Goal: Task Accomplishment & Management: Complete application form

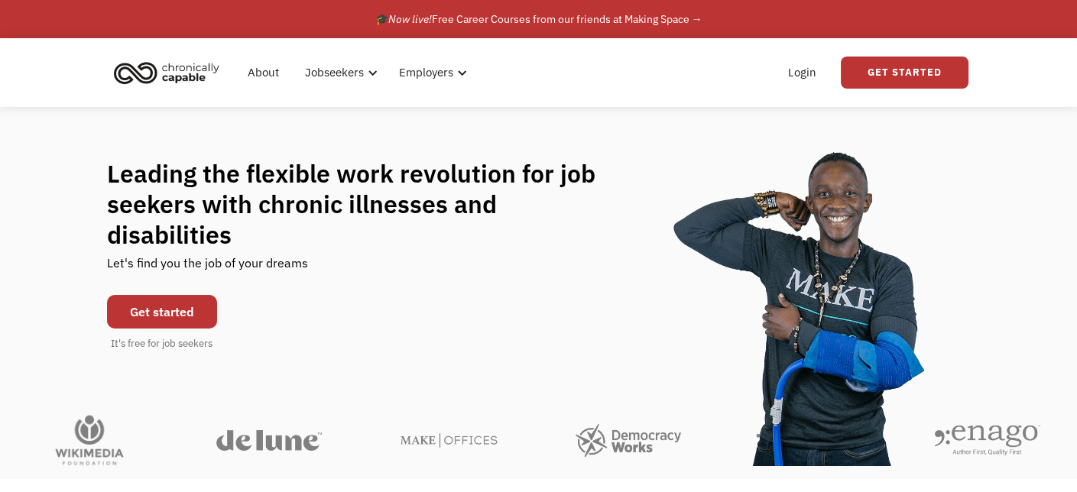
click at [175, 295] on link "Get started" at bounding box center [162, 312] width 110 height 34
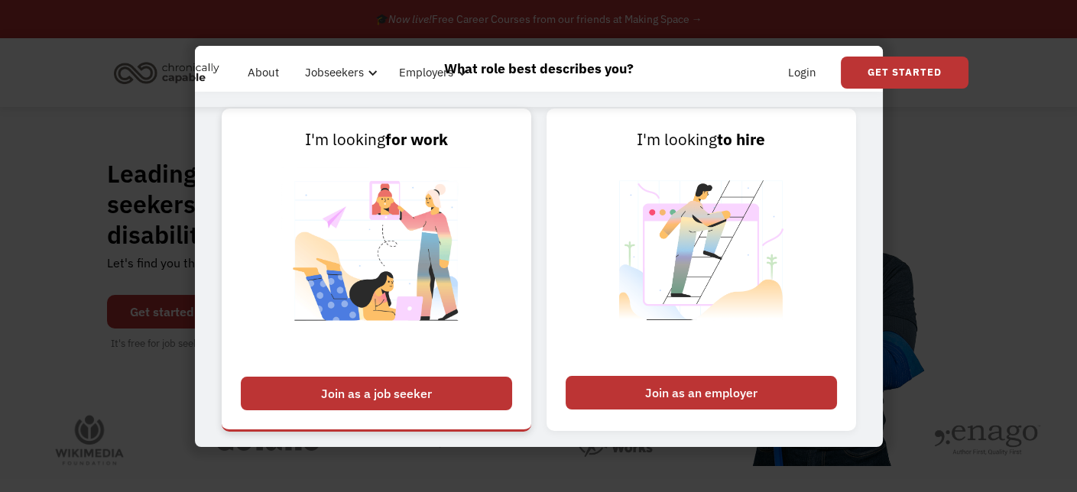
click at [472, 394] on div "Join as a job seeker" at bounding box center [376, 394] width 271 height 34
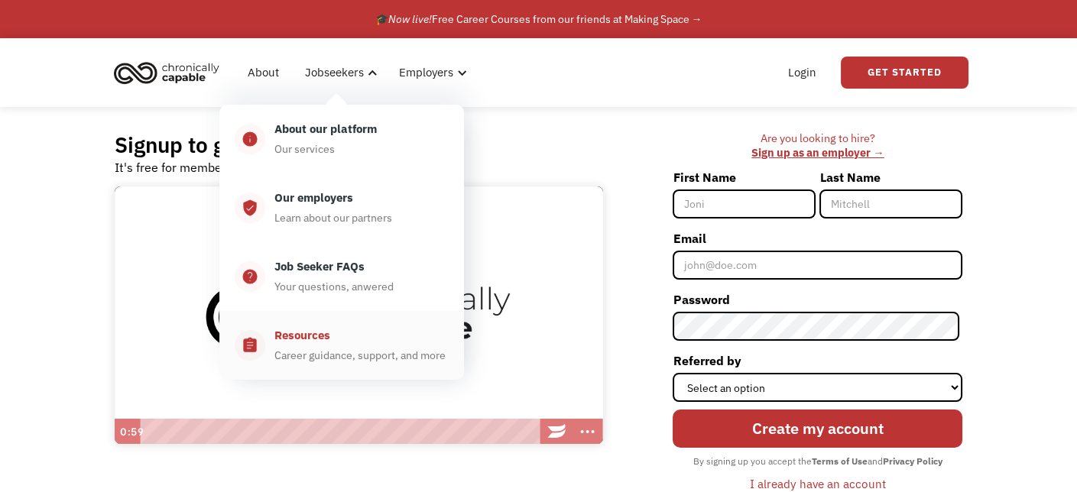
click at [312, 343] on div "Resources" at bounding box center [302, 335] width 56 height 18
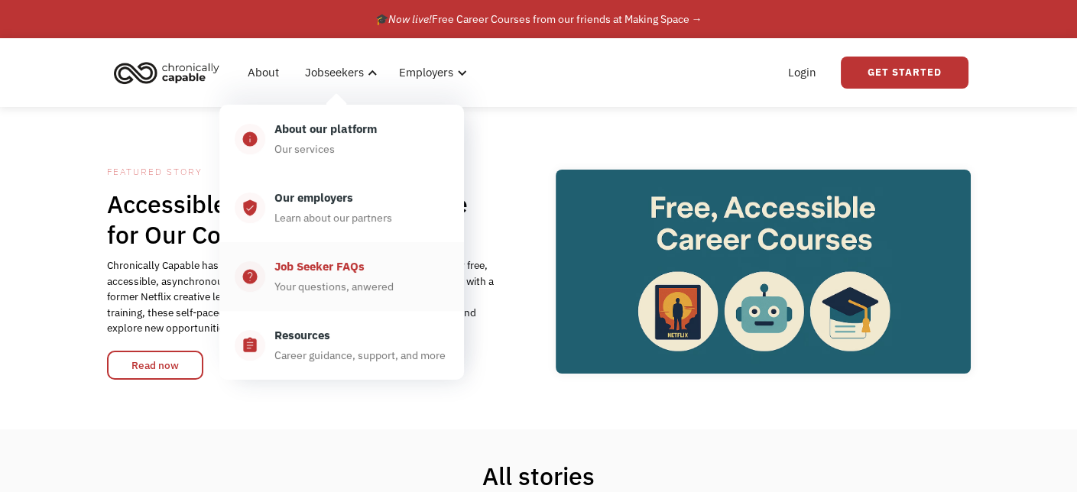
click at [370, 278] on div "Your questions, anwered" at bounding box center [333, 286] width 119 height 18
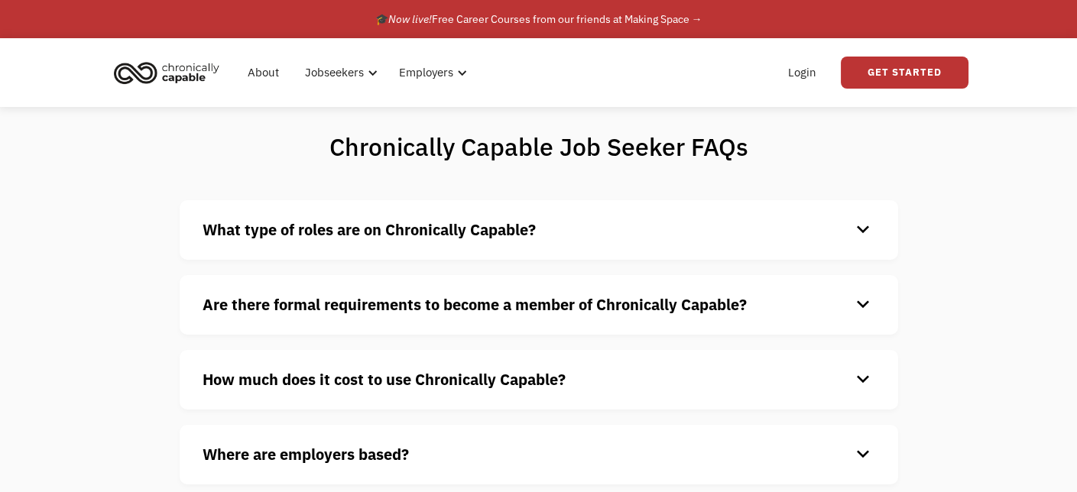
click at [432, 235] on strong "What type of roles are on Chronically Capable?" at bounding box center [369, 229] width 333 height 21
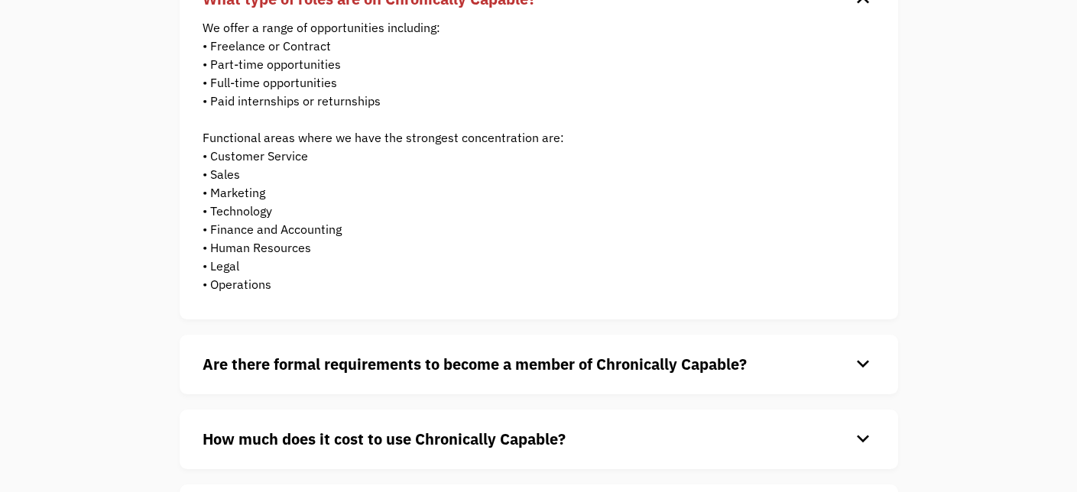
scroll to position [245, 0]
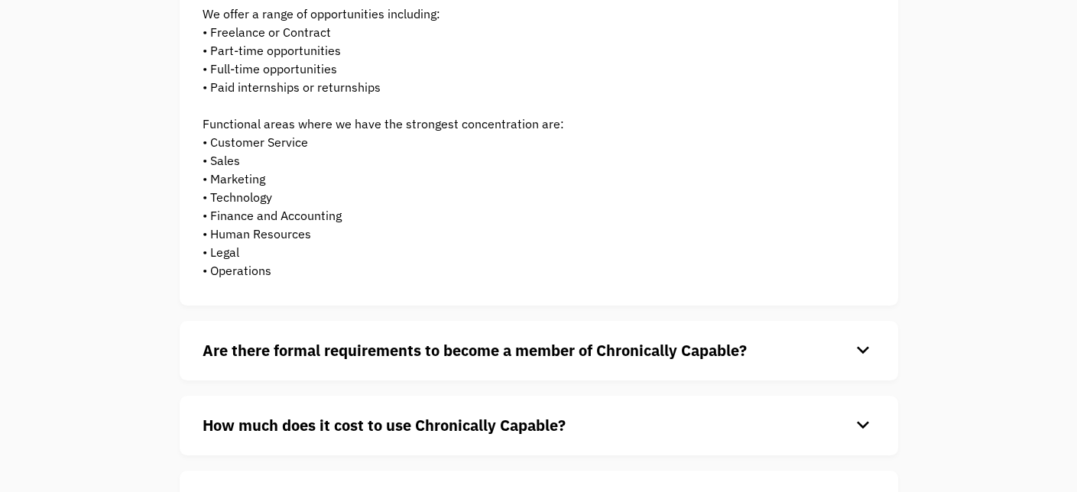
click at [605, 349] on strong "Are there formal requirements to become a member of Chronically Capable?" at bounding box center [475, 350] width 544 height 21
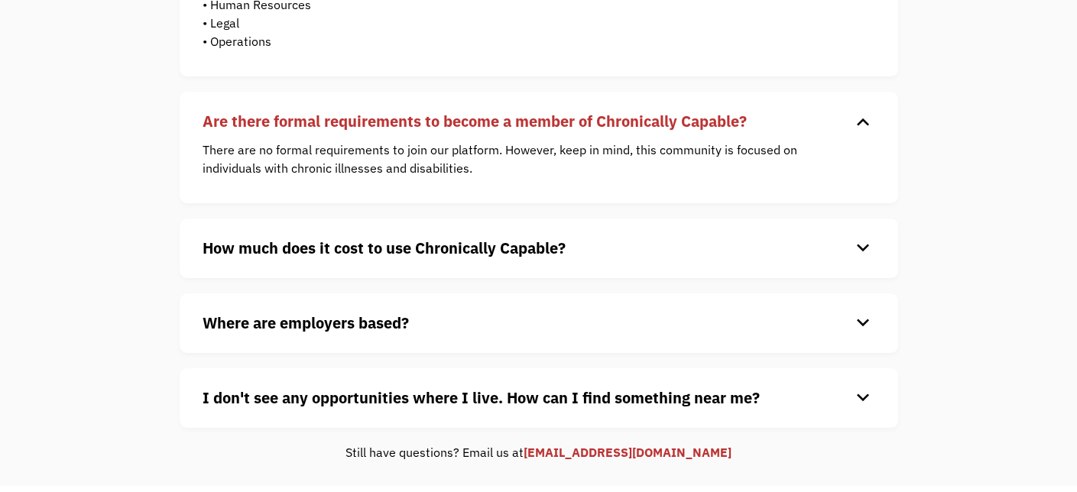
scroll to position [476, 0]
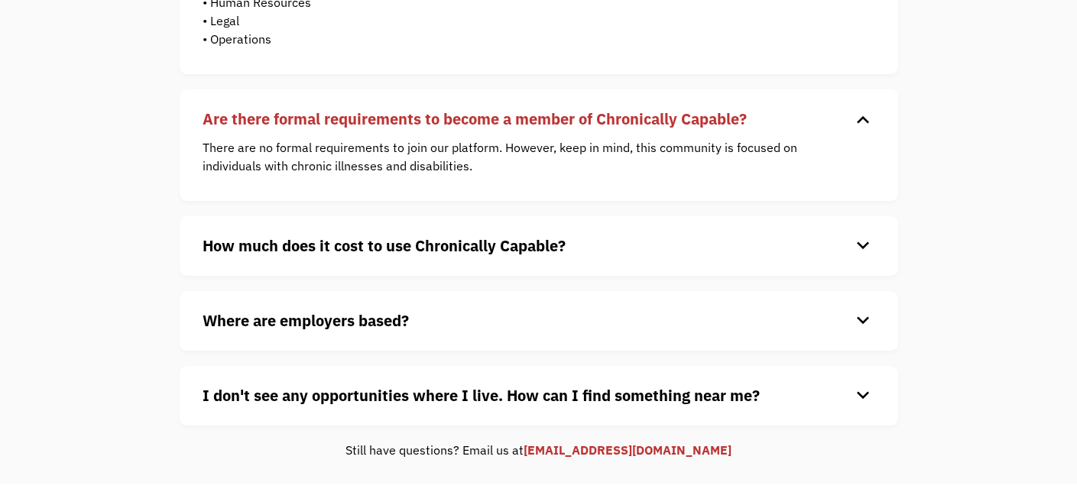
click at [611, 236] on h4 "How much does it cost to use Chronically Capable?" at bounding box center [527, 246] width 648 height 23
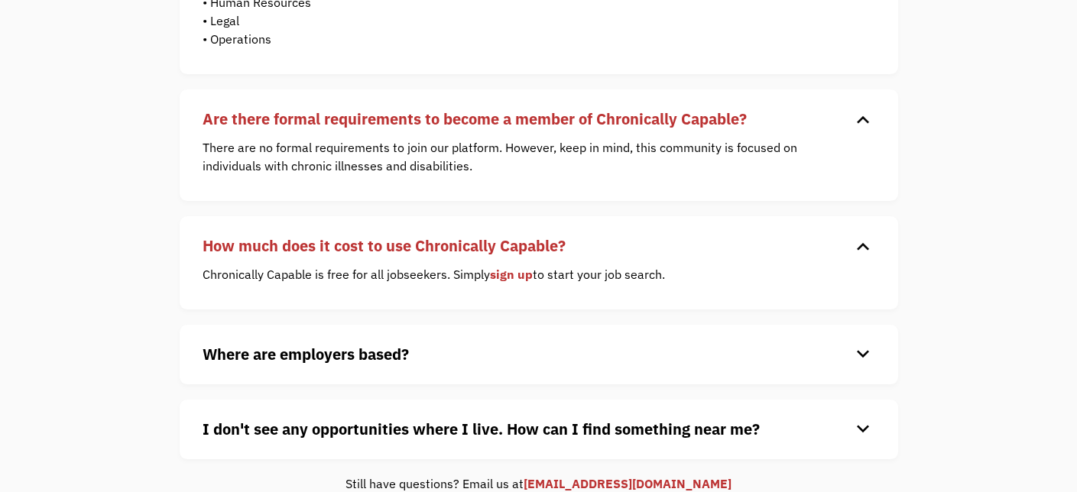
click at [366, 372] on div "Where are employers based? keyboard_arrow_down Our customers are based all over…" at bounding box center [539, 355] width 718 height 60
click at [389, 347] on strong "Where are employers based?" at bounding box center [306, 354] width 206 height 21
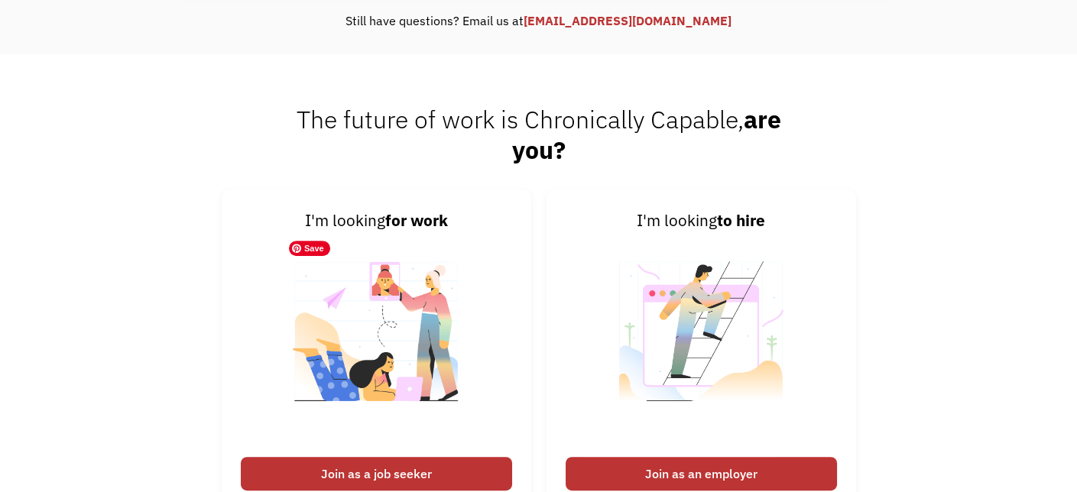
scroll to position [1255, 0]
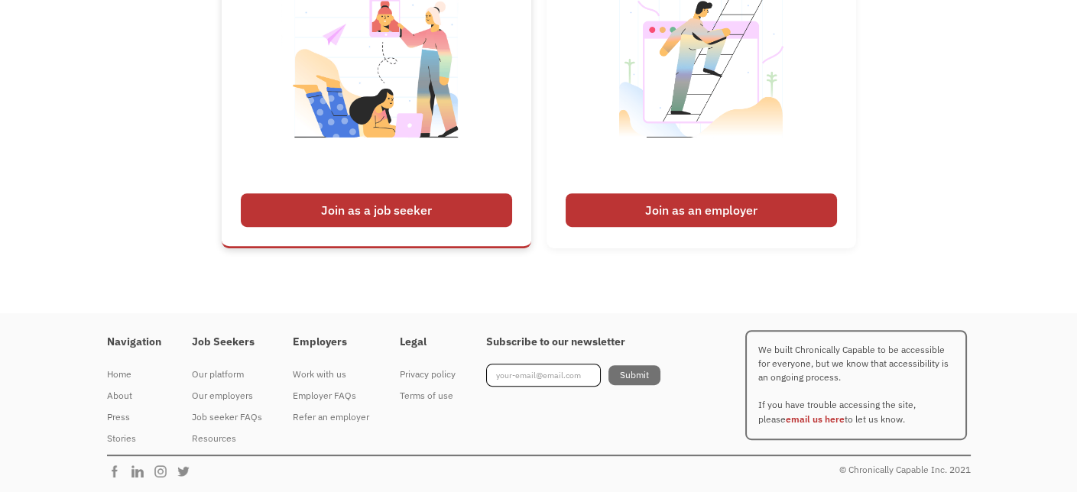
click at [433, 193] on div "Join as a job seeker" at bounding box center [376, 210] width 271 height 34
click at [406, 215] on div "Join as a job seeker" at bounding box center [376, 210] width 271 height 34
click at [378, 204] on div "Join as a job seeker" at bounding box center [376, 210] width 271 height 34
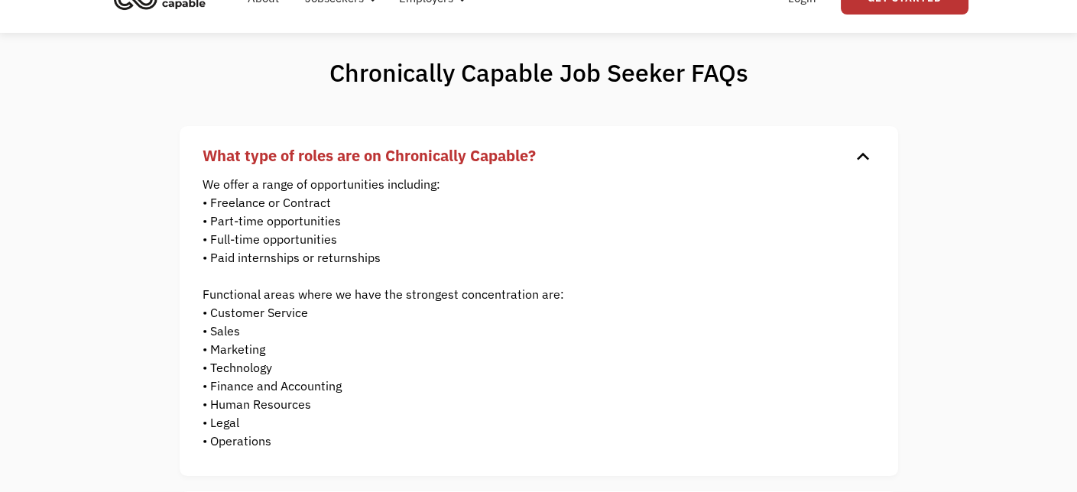
scroll to position [0, 0]
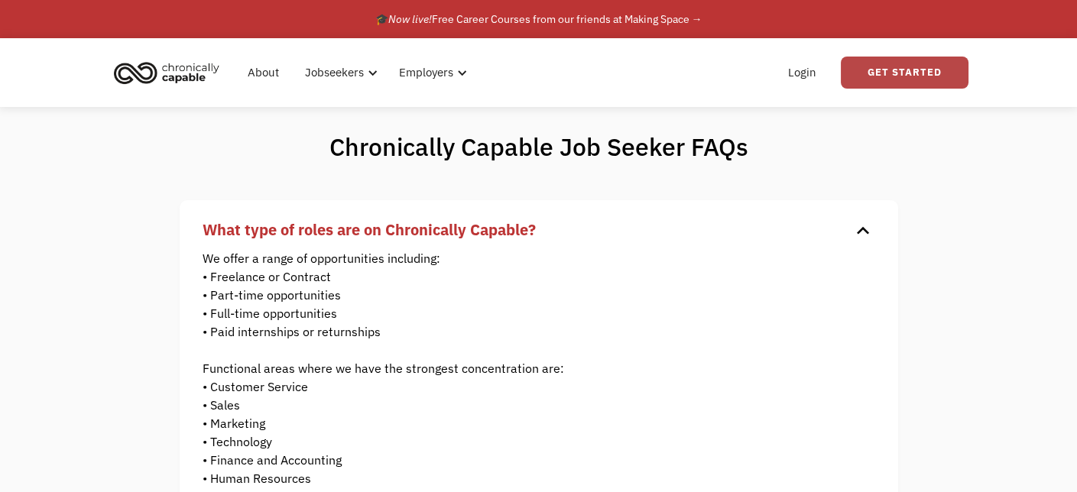
click at [917, 71] on link "Get Started" at bounding box center [905, 73] width 128 height 32
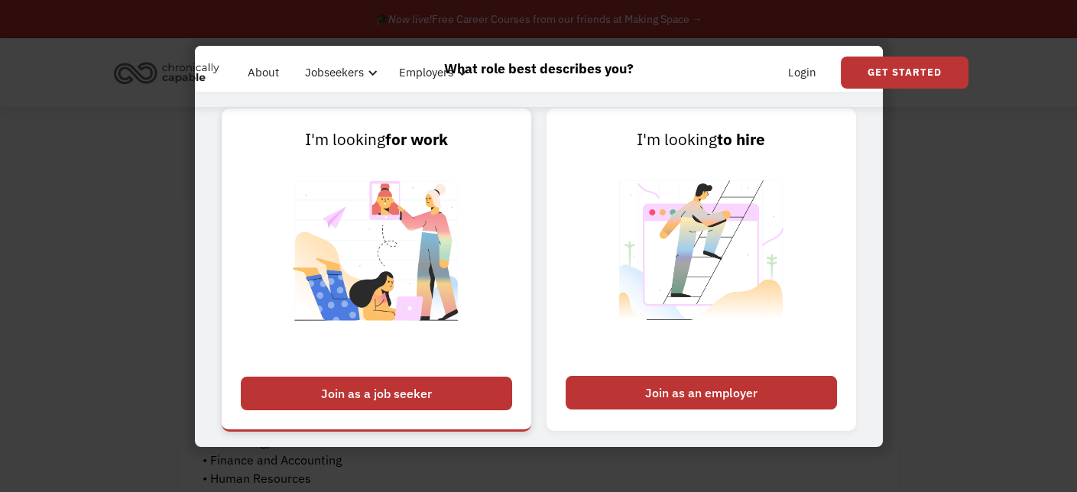
click at [472, 381] on div "Join as a job seeker" at bounding box center [376, 394] width 271 height 34
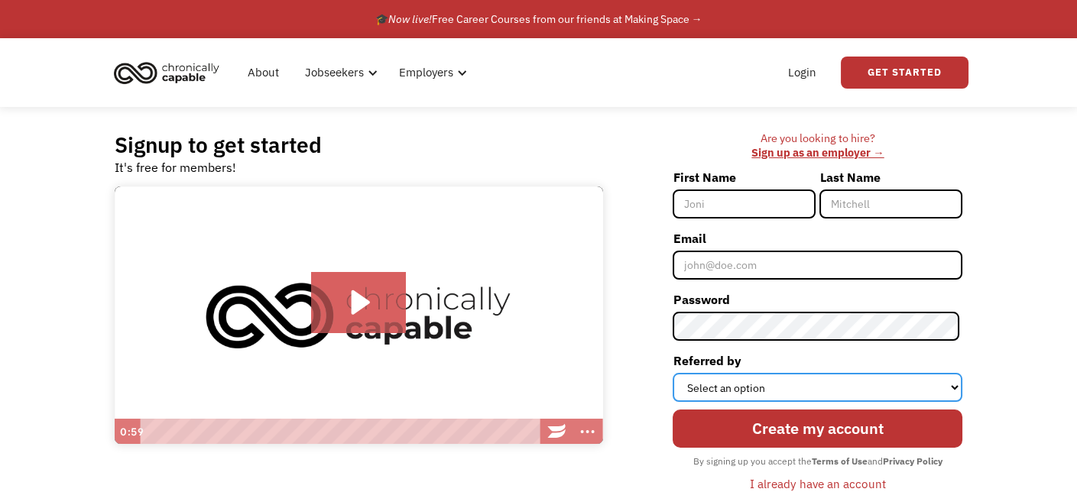
click at [851, 396] on select "Select an option Instagram Facebook Twitter Search Engine News Article Word of …" at bounding box center [818, 387] width 290 height 29
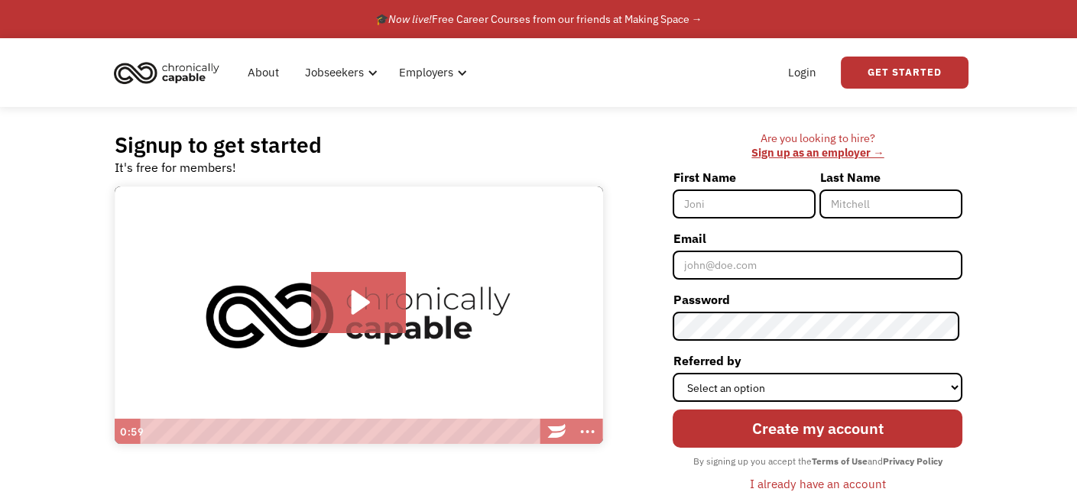
click at [1043, 255] on div "Signup to get started It's free for members! Click for sound @keyframes VOLUME_…" at bounding box center [538, 320] width 1077 height 426
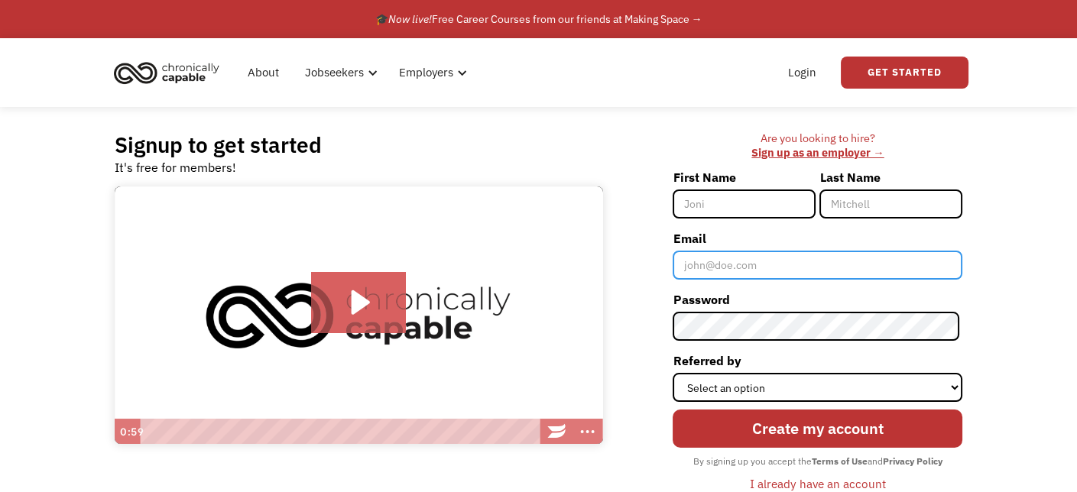
click at [863, 271] on input "Email" at bounding box center [818, 265] width 290 height 29
type input "[EMAIL_ADDRESS][DOMAIN_NAME]"
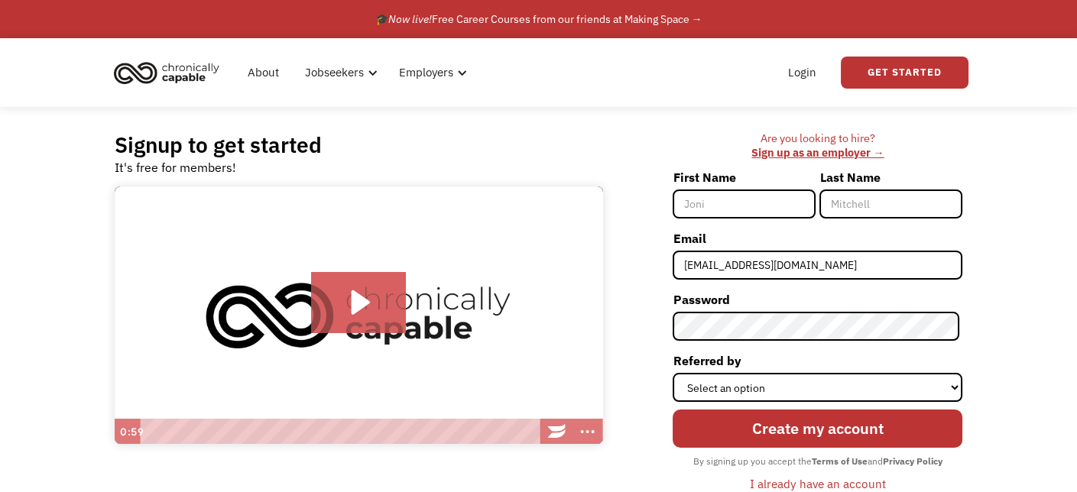
click at [771, 200] on input "First Name" at bounding box center [744, 204] width 143 height 29
type input "Suzanne"
type input "Oliver"
click at [1049, 314] on div "Signup to get started It's free for members! Click for sound @keyframes VOLUME_…" at bounding box center [538, 320] width 1077 height 426
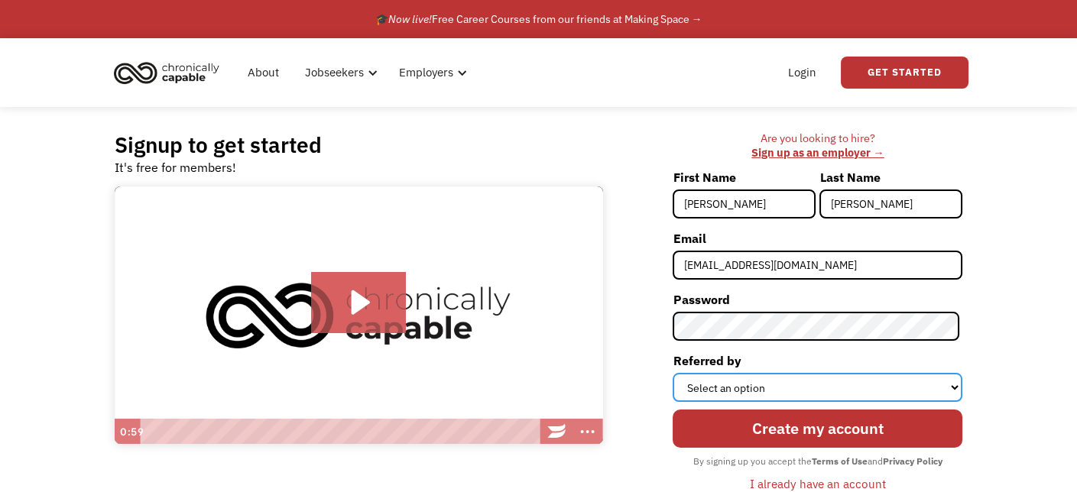
click at [839, 388] on select "Select an option Instagram Facebook Twitter Search Engine News Article Word of …" at bounding box center [818, 387] width 290 height 29
select select "Other"
click at [676, 373] on select "Select an option Instagram Facebook Twitter Search Engine News Article Word of …" at bounding box center [818, 387] width 290 height 29
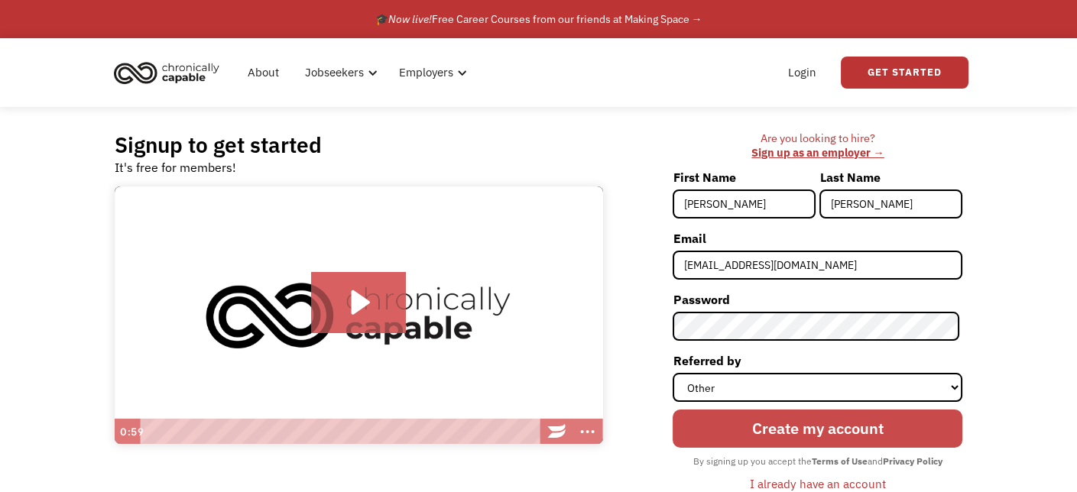
click at [760, 423] on input "Create my account" at bounding box center [818, 429] width 290 height 38
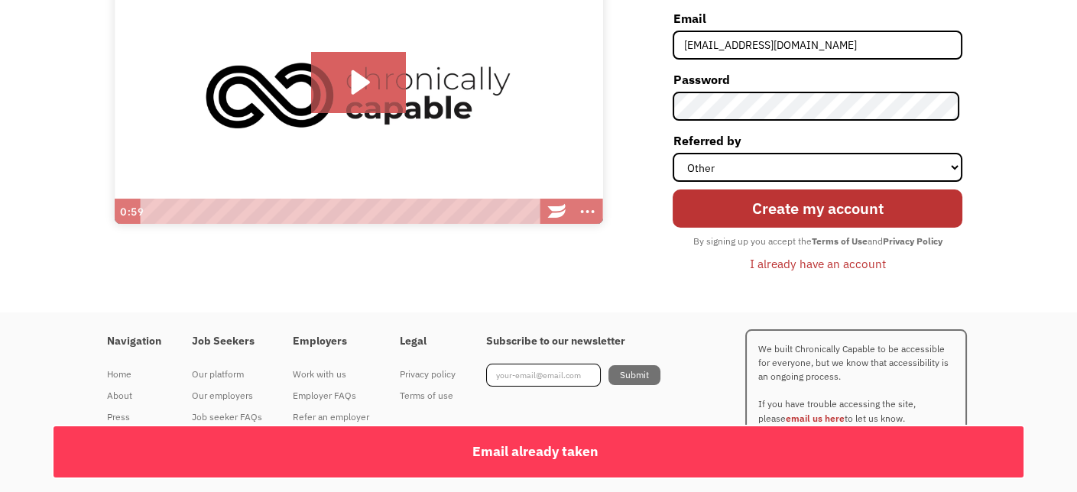
scroll to position [66, 0]
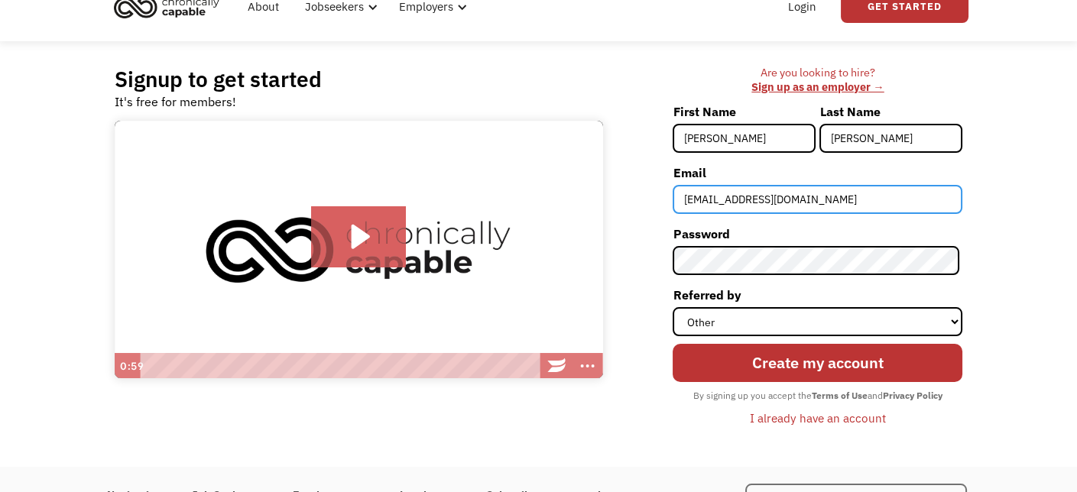
click at [857, 207] on input "sanneski@gmail.com" at bounding box center [818, 199] width 290 height 29
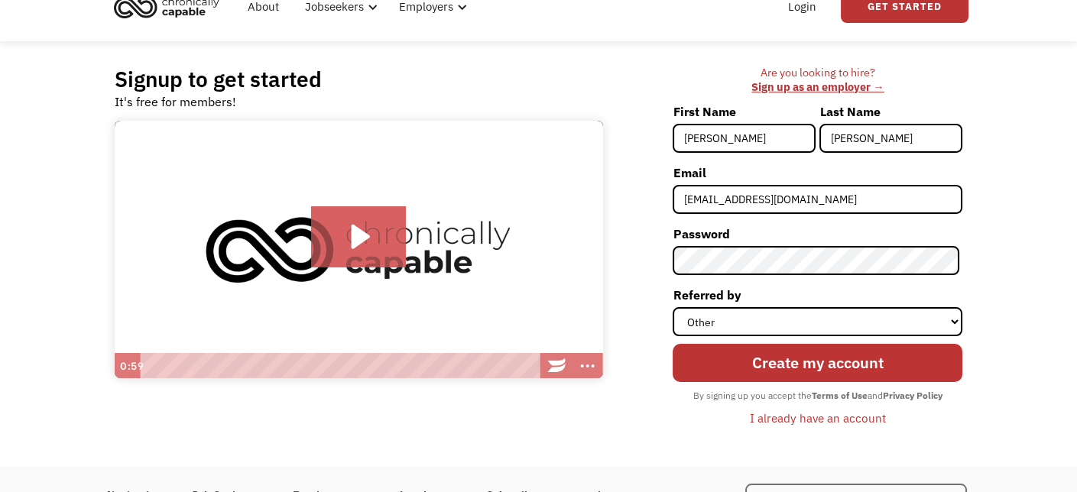
click at [1003, 191] on div "Signup to get started It's free for members! Click for sound @keyframes VOLUME_…" at bounding box center [538, 254] width 1077 height 426
drag, startPoint x: 1086, startPoint y: 2, endPoint x: 709, endPoint y: 73, distance: 383.5
click at [709, 73] on div "Are you looking to hire? ‍ Sign up as an employer →" at bounding box center [818, 80] width 290 height 28
click at [799, 8] on link "Login" at bounding box center [802, 6] width 47 height 49
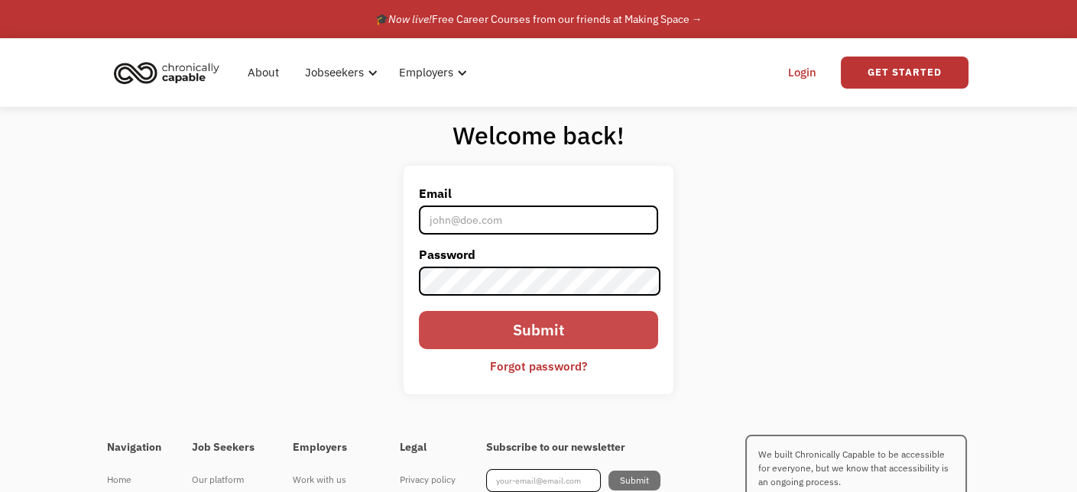
type input "[EMAIL_ADDRESS][DOMAIN_NAME]"
click at [598, 338] on input "Submit" at bounding box center [538, 330] width 238 height 38
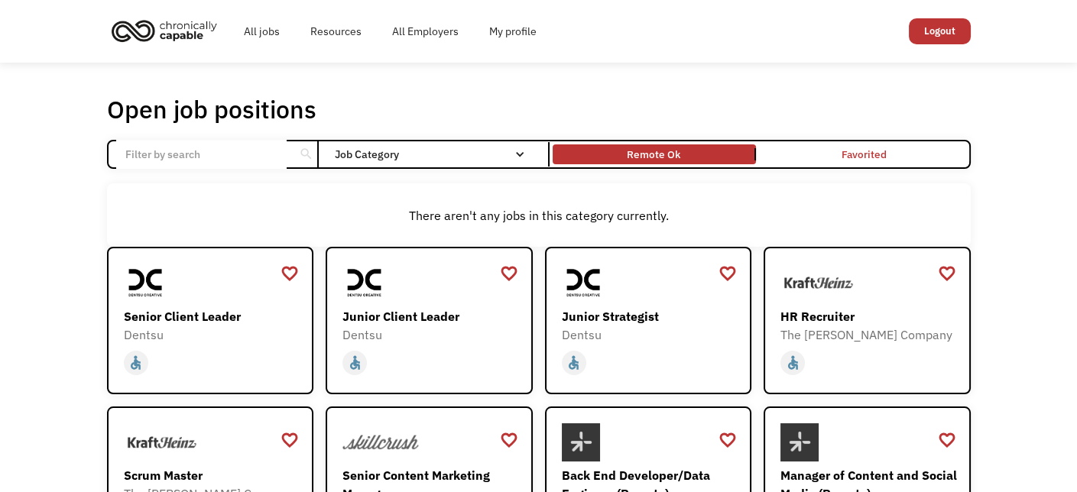
click at [682, 145] on link "Remote Ok" at bounding box center [654, 154] width 209 height 27
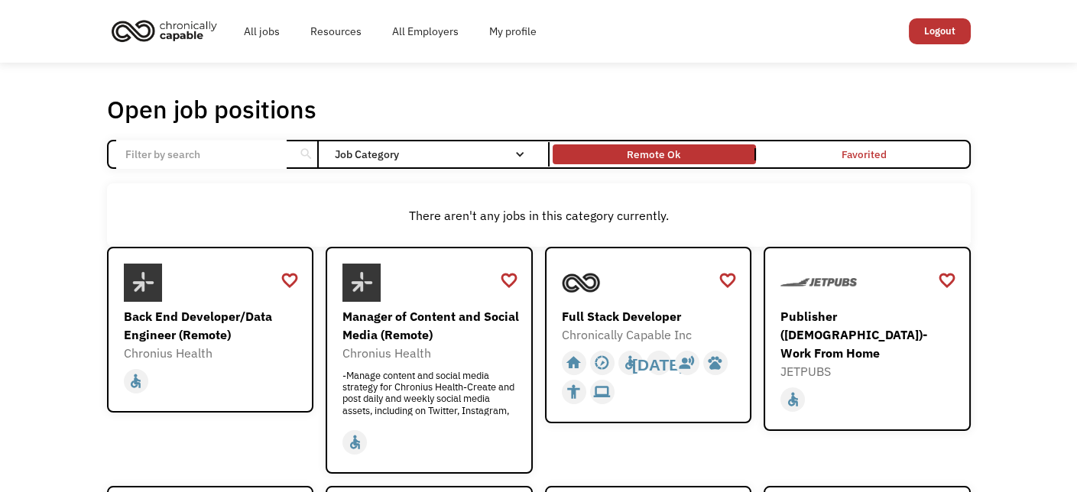
click at [735, 141] on link "Remote Ok" at bounding box center [654, 154] width 209 height 27
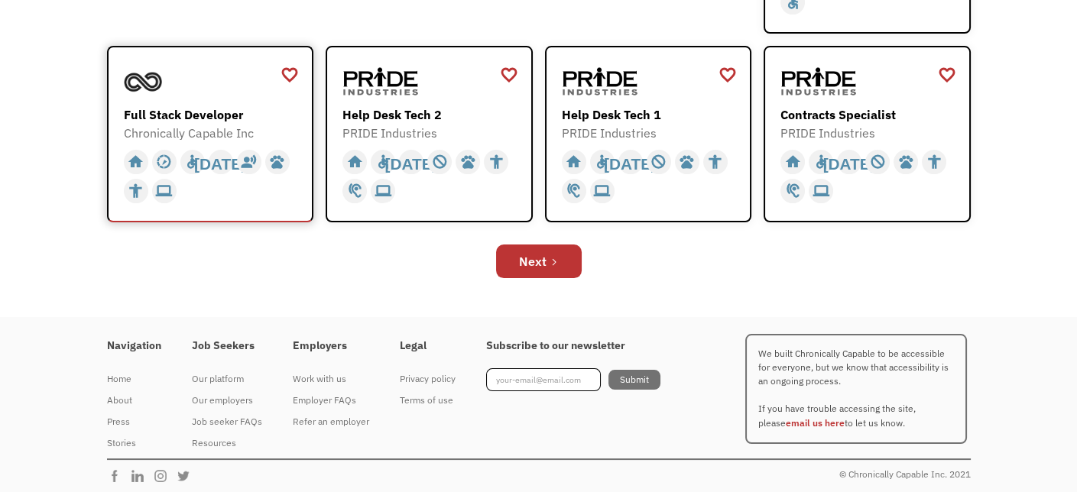
scroll to position [602, 0]
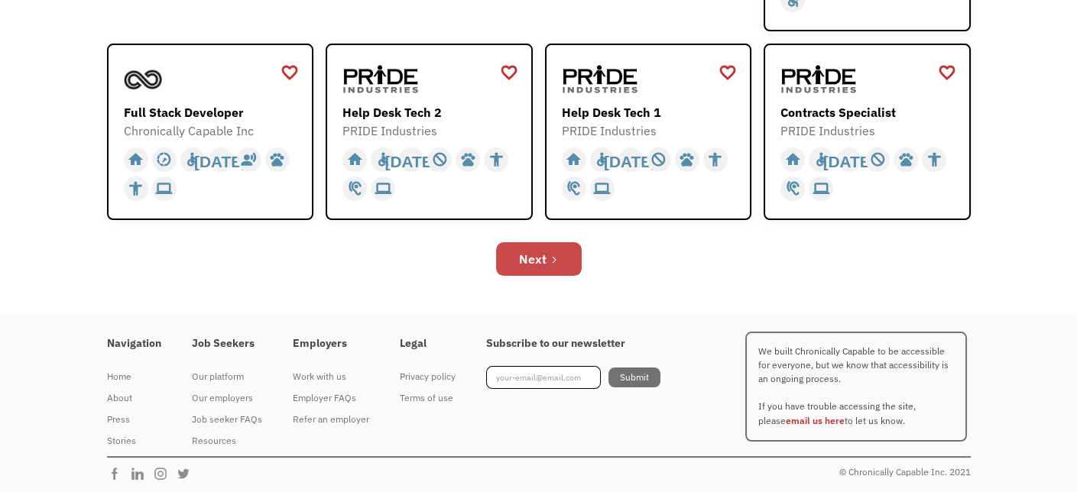
click at [535, 261] on div "Next" at bounding box center [533, 259] width 28 height 18
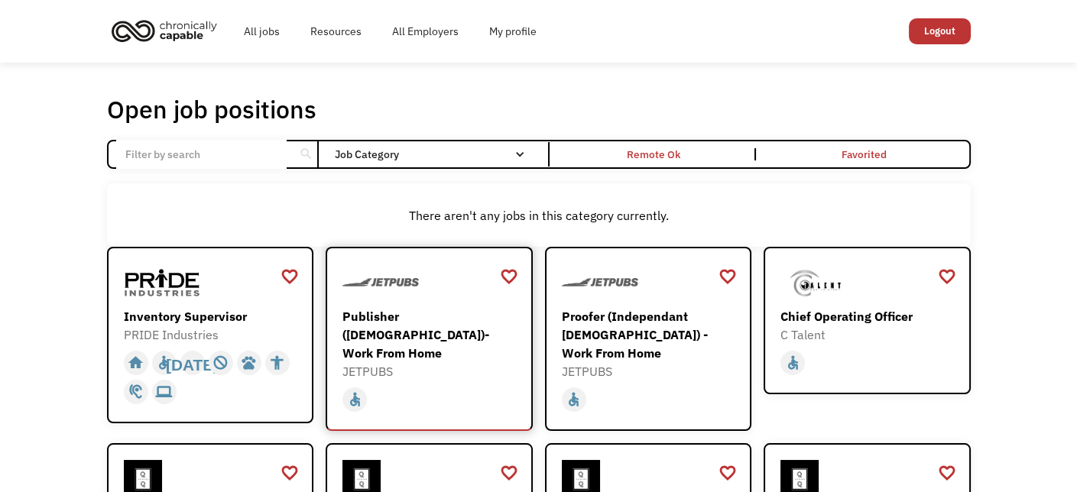
click at [436, 295] on div at bounding box center [430, 283] width 177 height 38
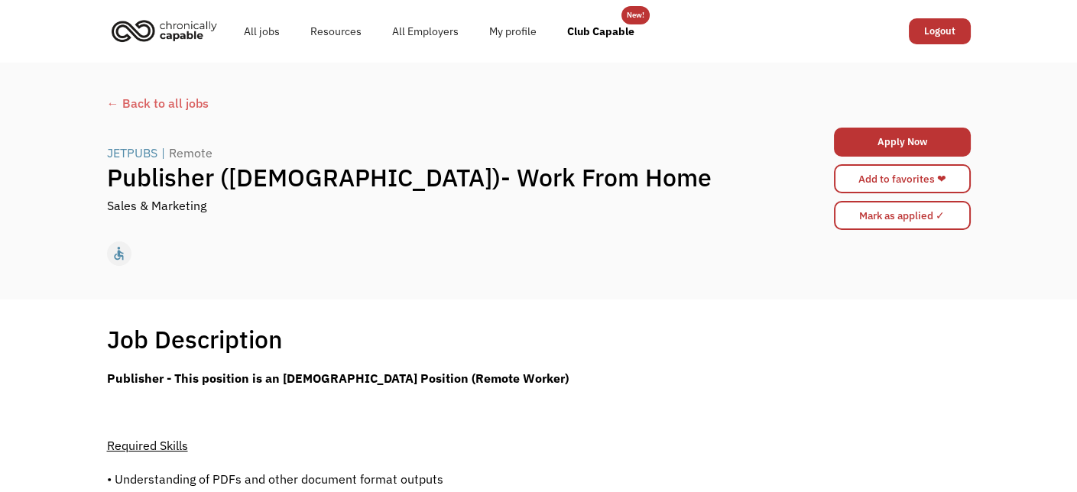
click at [182, 108] on div "← Back to all jobs" at bounding box center [539, 103] width 864 height 18
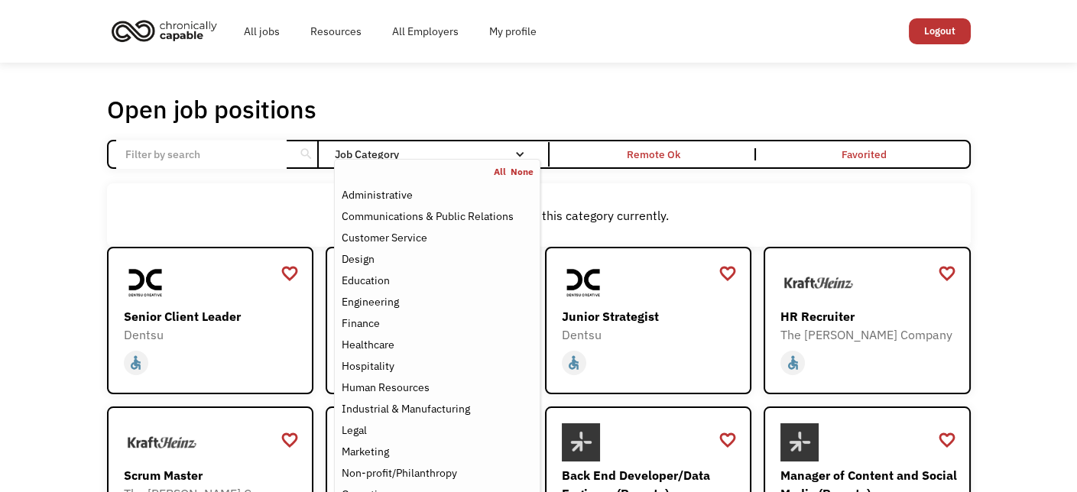
click at [498, 148] on div "Job Category" at bounding box center [437, 154] width 206 height 24
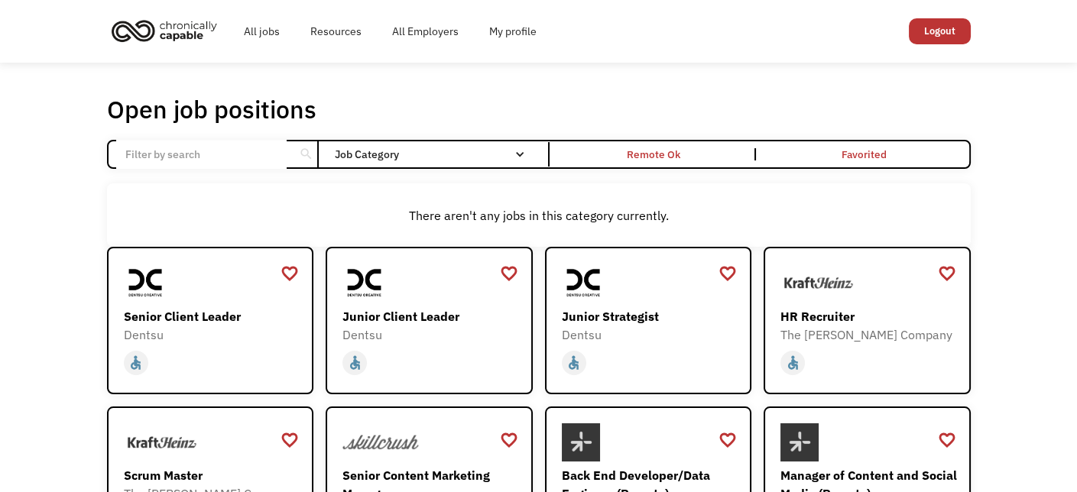
click at [498, 148] on div "Job Category" at bounding box center [437, 154] width 206 height 24
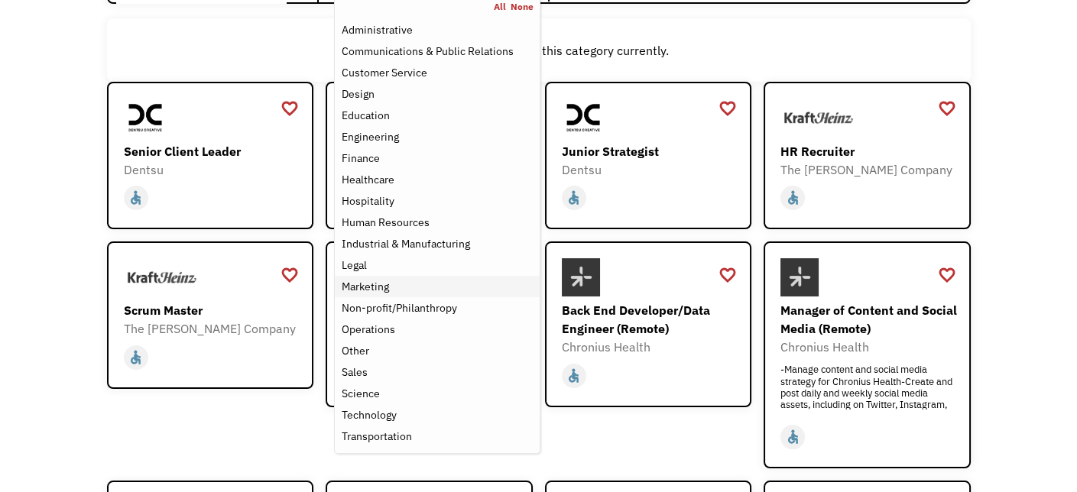
scroll to position [168, 0]
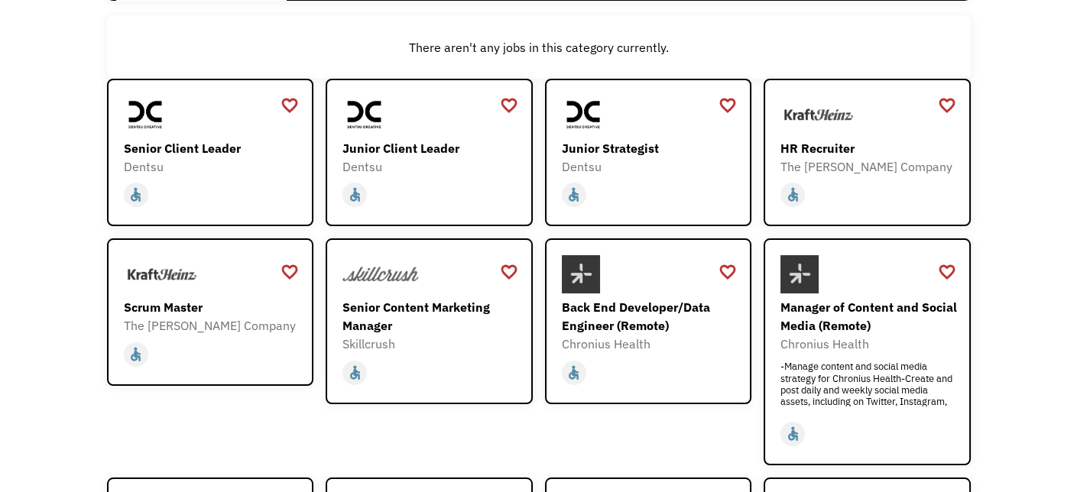
click at [190, 413] on div "favorite_border favorite Saving Scrum Master The Kraft Heinz Company https://ca…" at bounding box center [210, 351] width 207 height 227
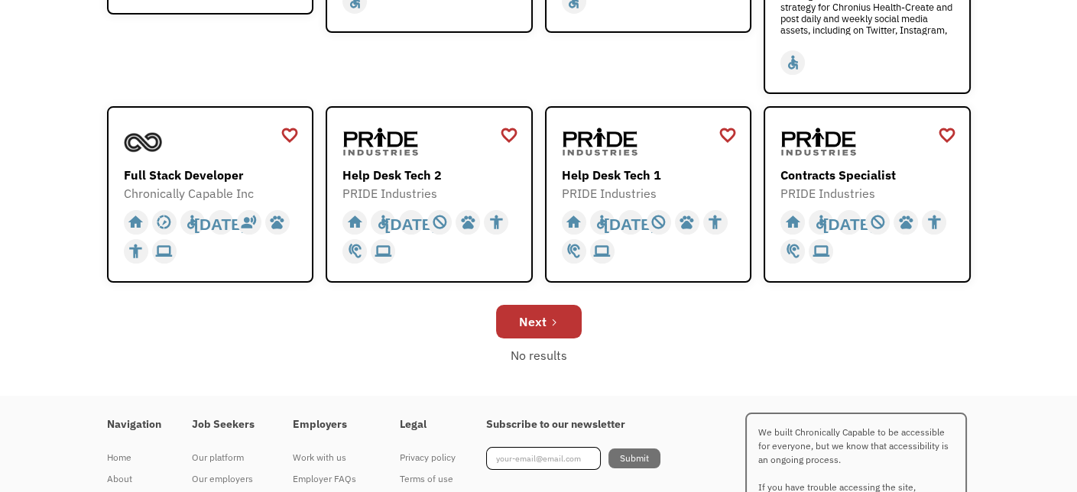
scroll to position [541, 0]
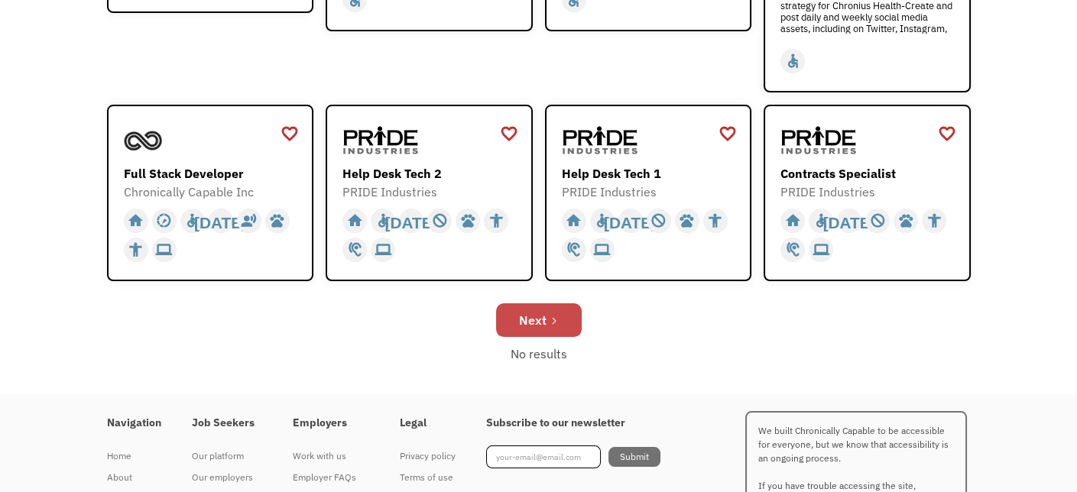
click at [550, 321] on icon "Next Page" at bounding box center [554, 320] width 9 height 9
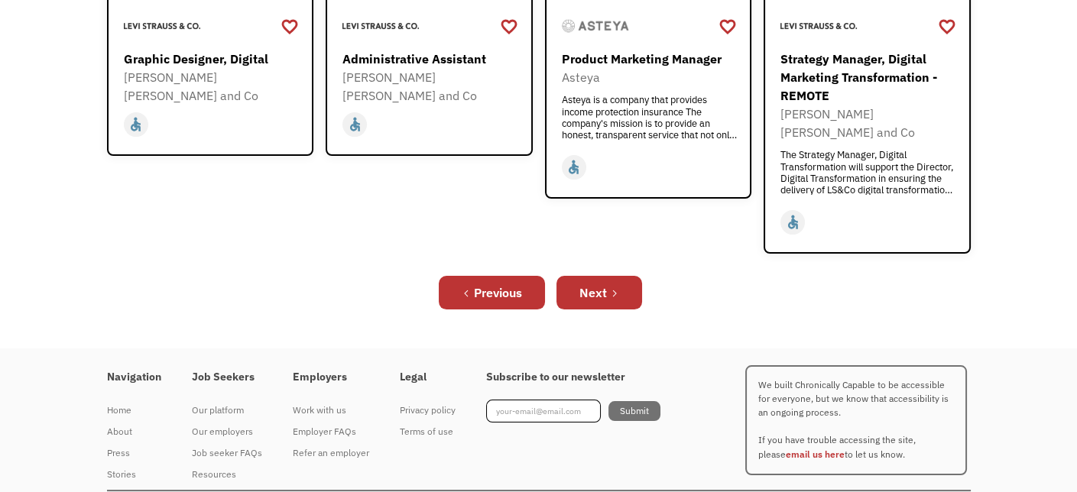
scroll to position [657, 0]
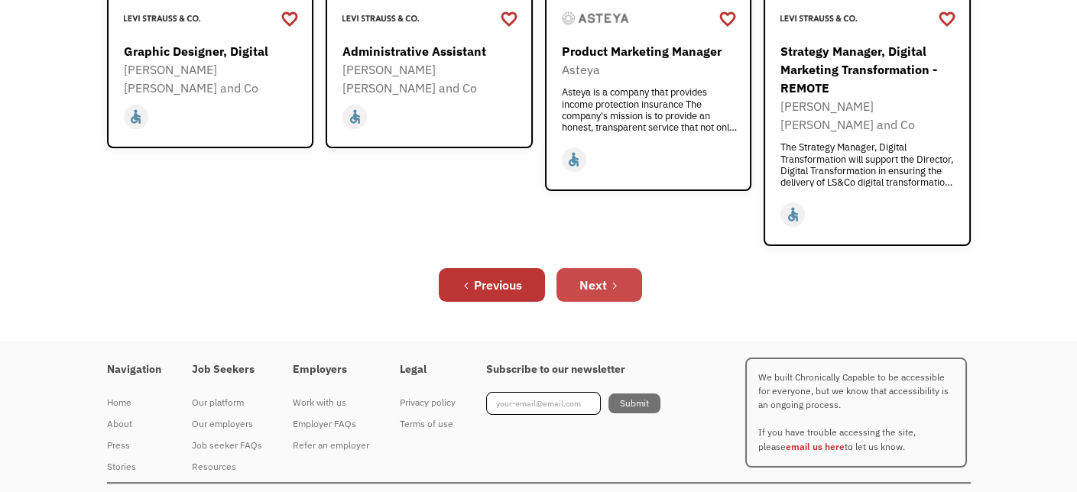
click at [605, 276] on div "Next" at bounding box center [593, 285] width 28 height 18
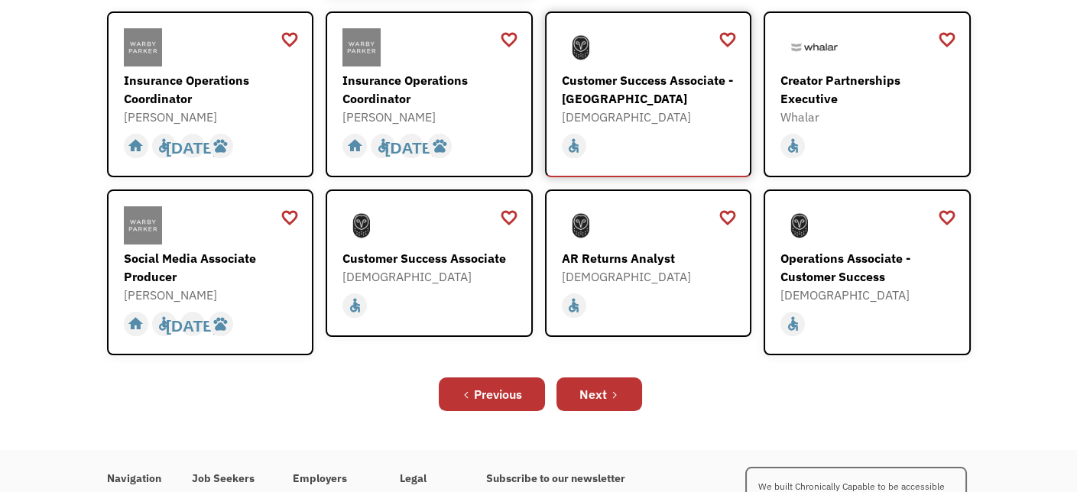
scroll to position [513, 0]
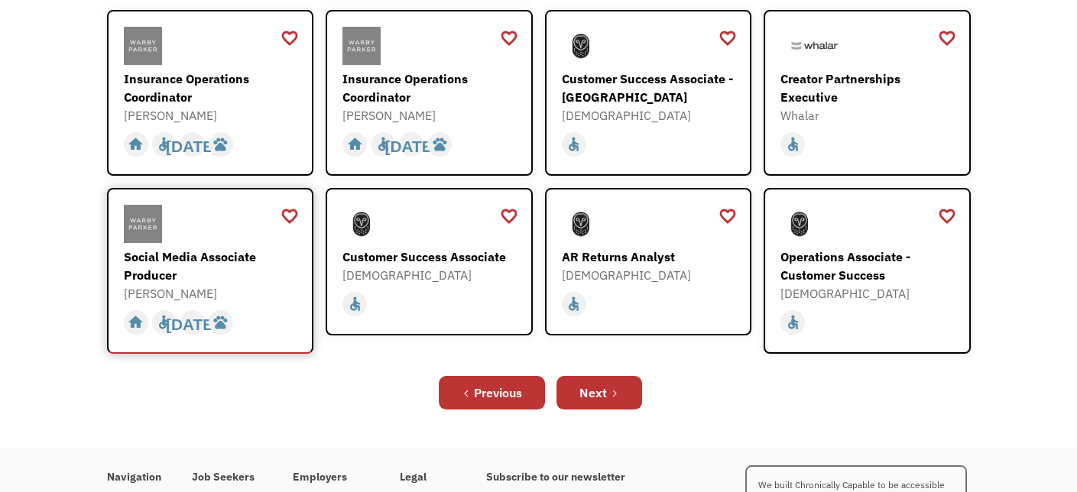
click at [183, 219] on div at bounding box center [212, 224] width 177 height 38
click at [615, 389] on icon "Next Page" at bounding box center [614, 393] width 9 height 9
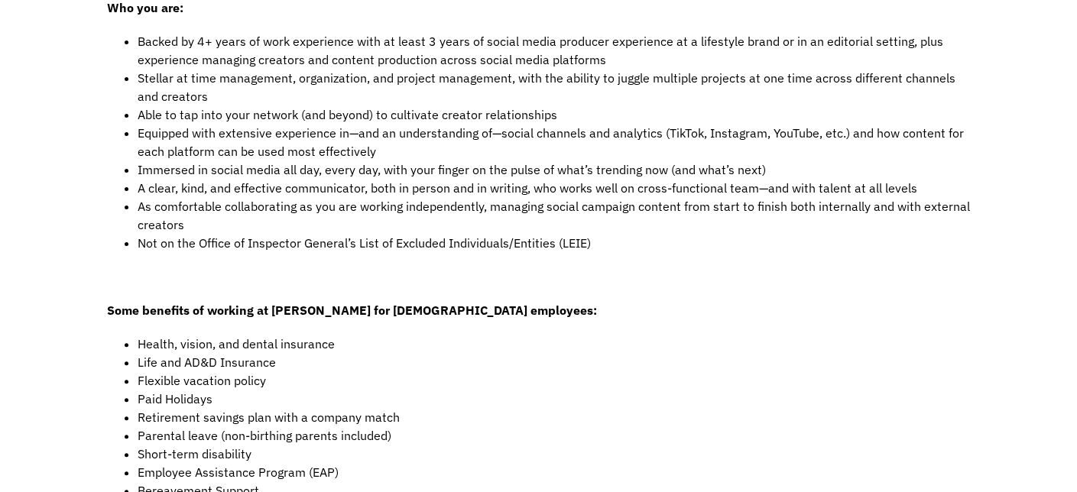
scroll to position [884, 0]
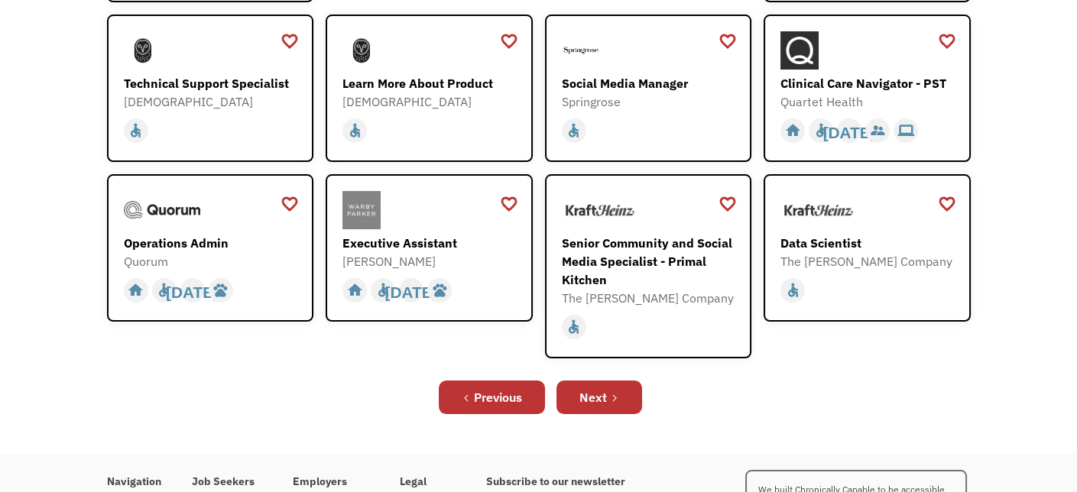
scroll to position [413, 0]
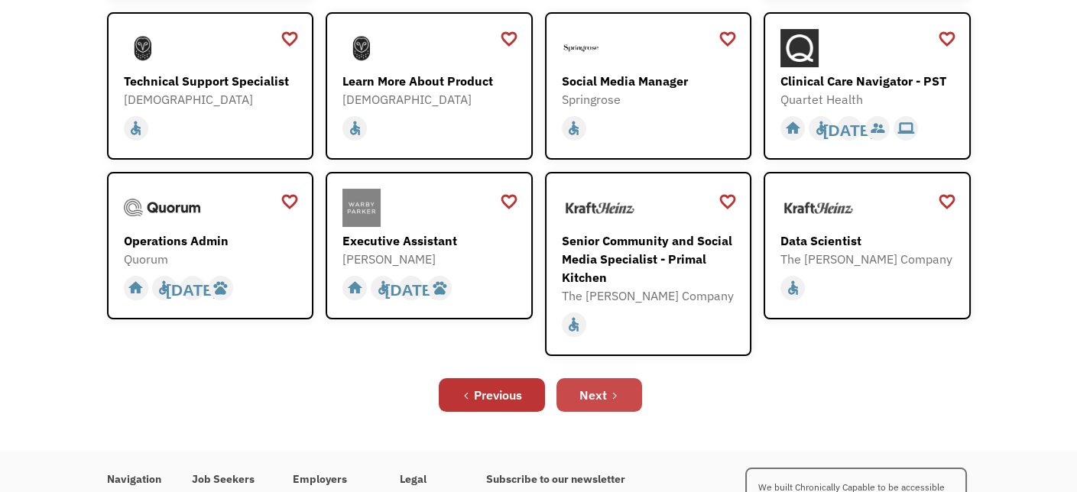
click at [628, 386] on link "Next" at bounding box center [599, 395] width 86 height 34
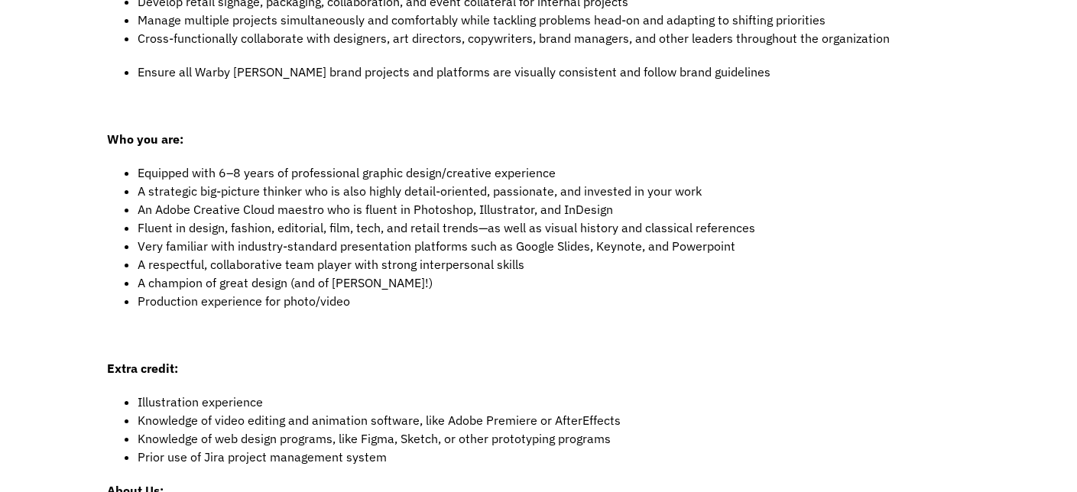
scroll to position [663, 0]
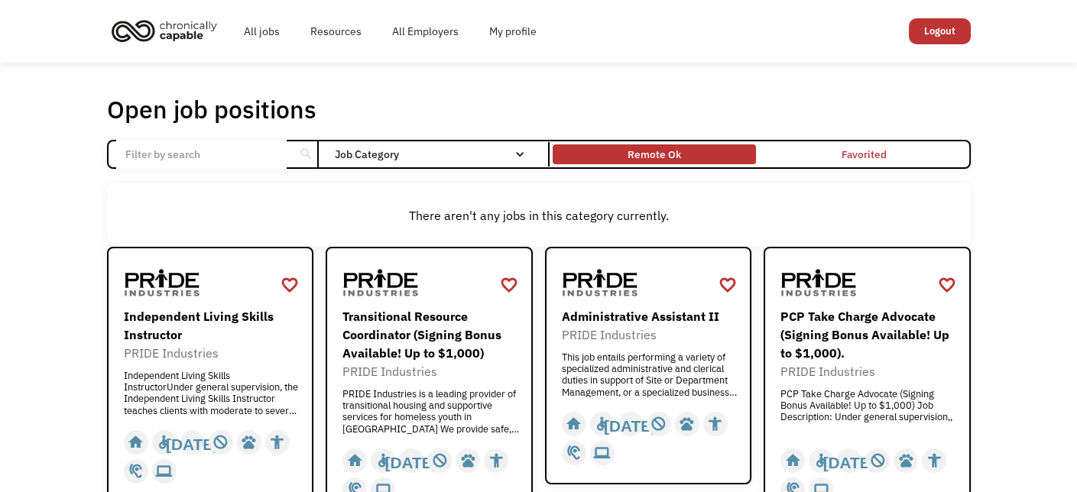
click at [660, 156] on div "Remote Ok" at bounding box center [655, 154] width 54 height 18
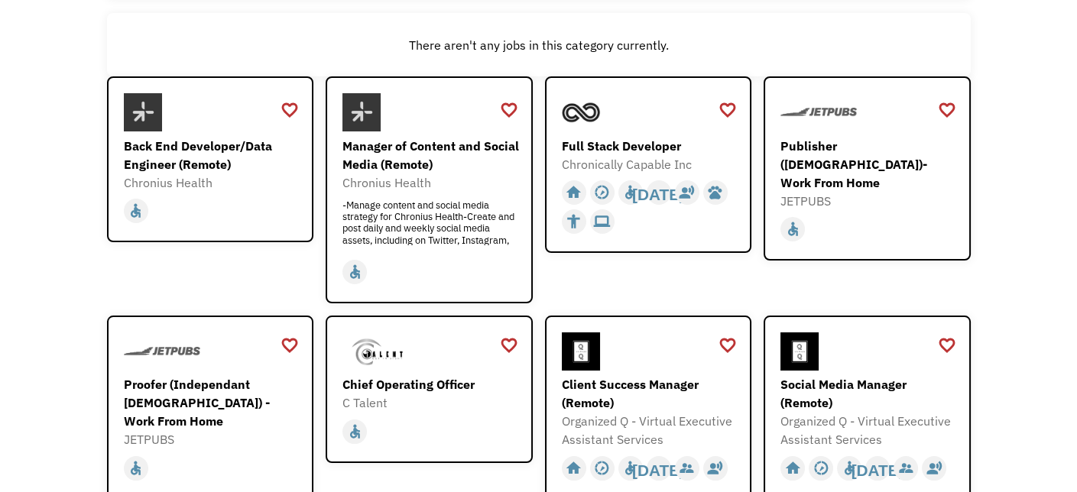
scroll to position [172, 0]
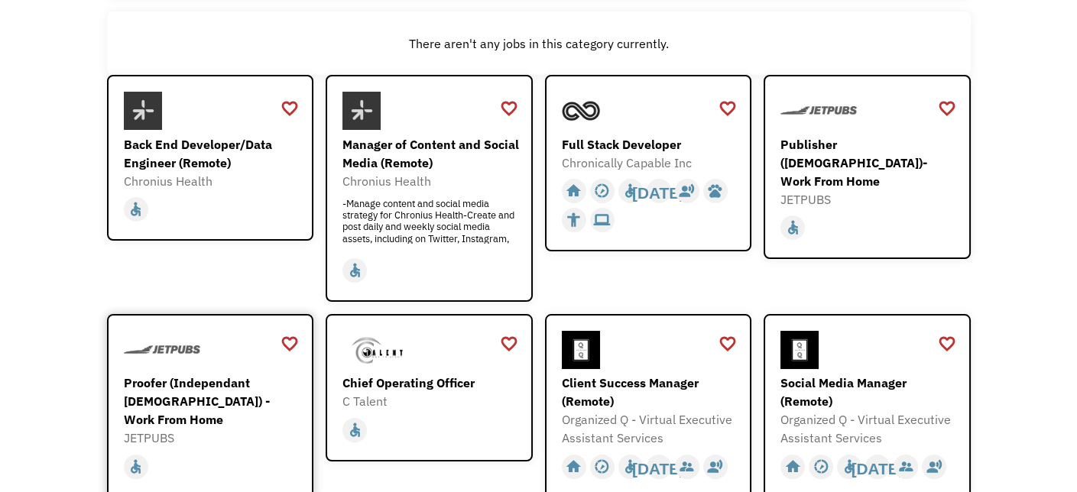
click at [205, 375] on div "Proofer (Independant [DEMOGRAPHIC_DATA]) - Work From Home" at bounding box center [212, 401] width 177 height 55
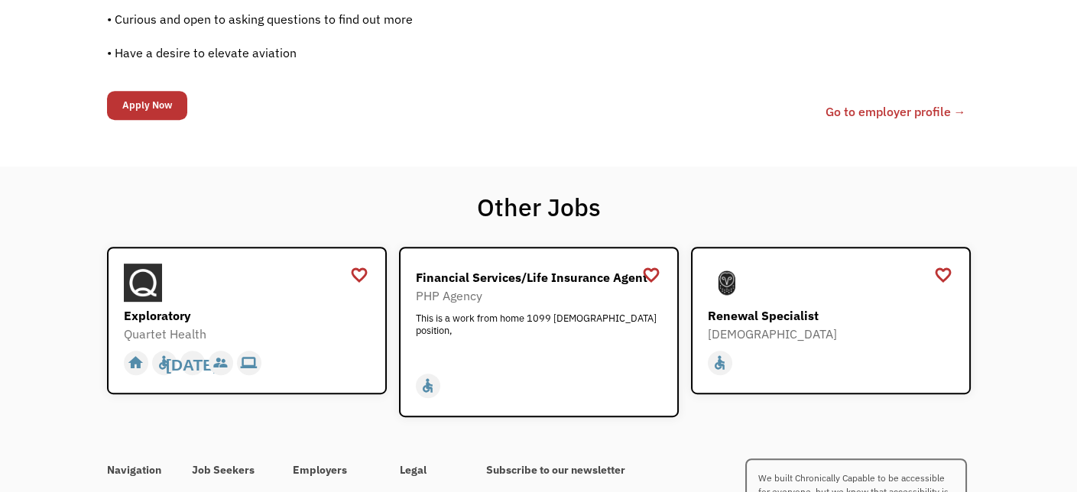
scroll to position [1336, 0]
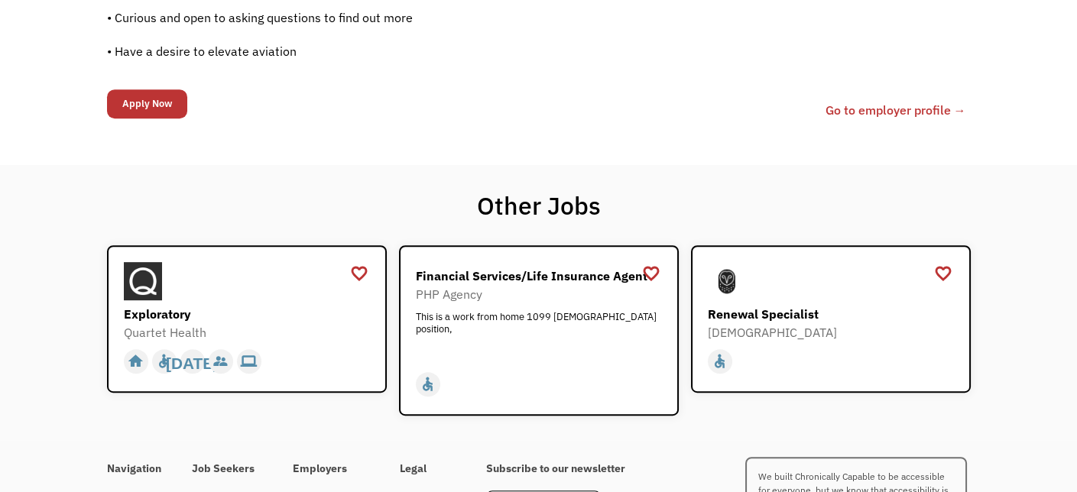
click at [919, 108] on link "Go to employer profile →" at bounding box center [895, 110] width 141 height 18
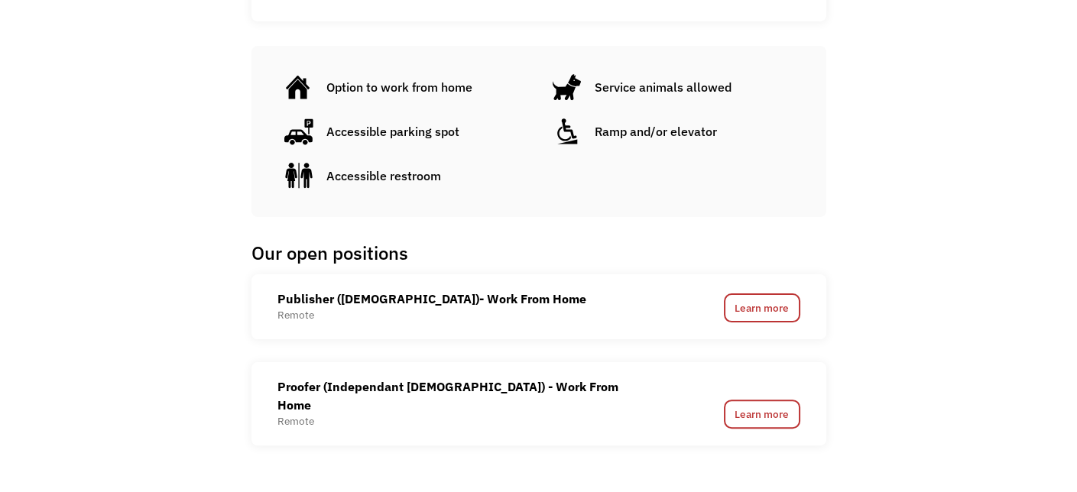
scroll to position [1083, 0]
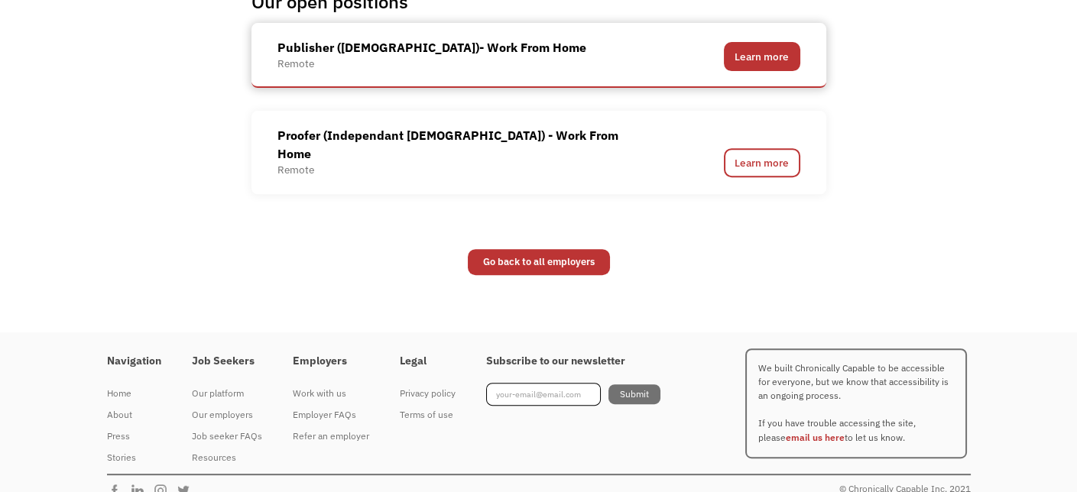
click at [768, 44] on link "Learn more" at bounding box center [762, 56] width 76 height 29
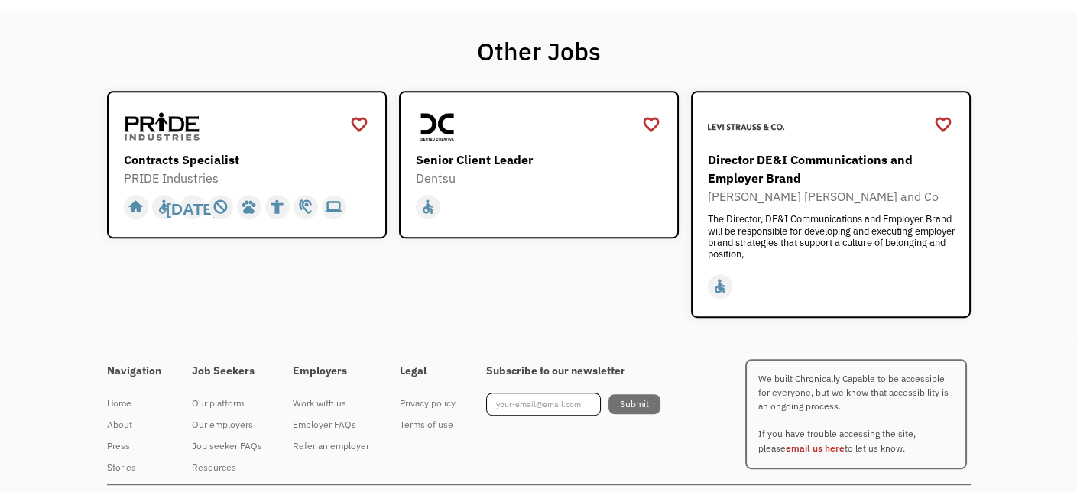
scroll to position [1619, 0]
